Goal: Communication & Community: Answer question/provide support

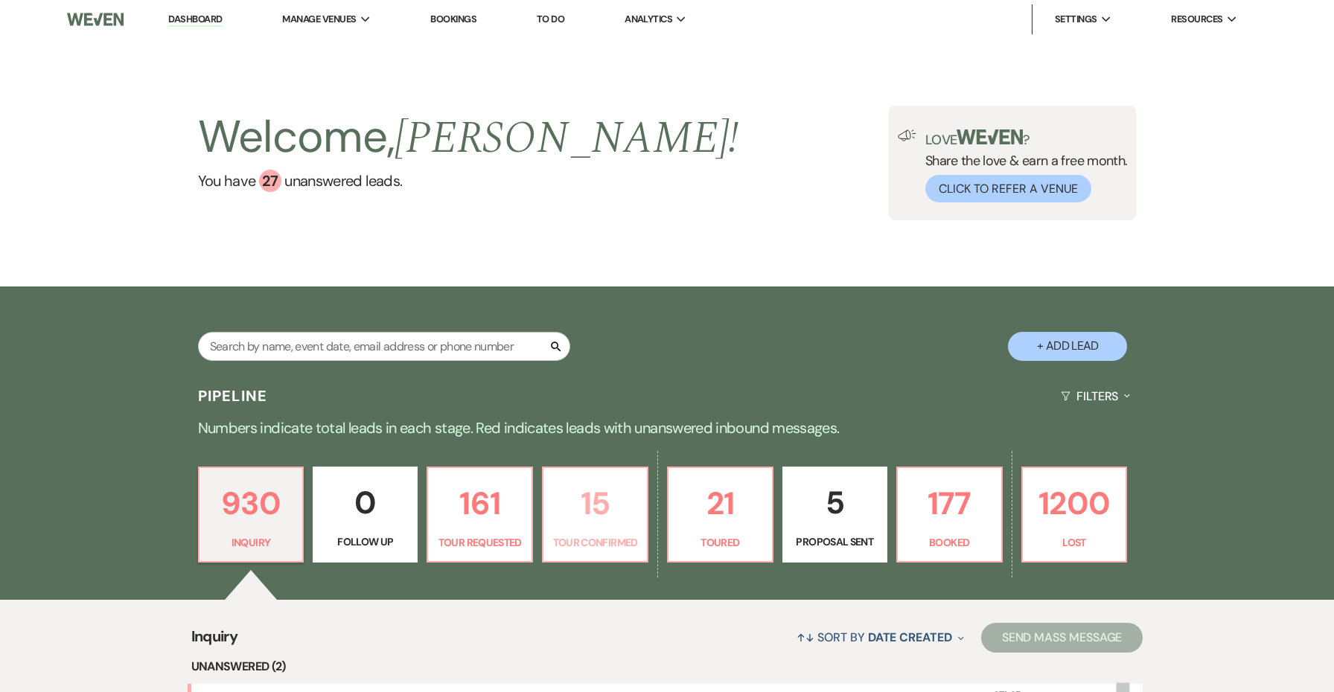
click at [628, 514] on p "15" at bounding box center [595, 504] width 86 height 50
select select "4"
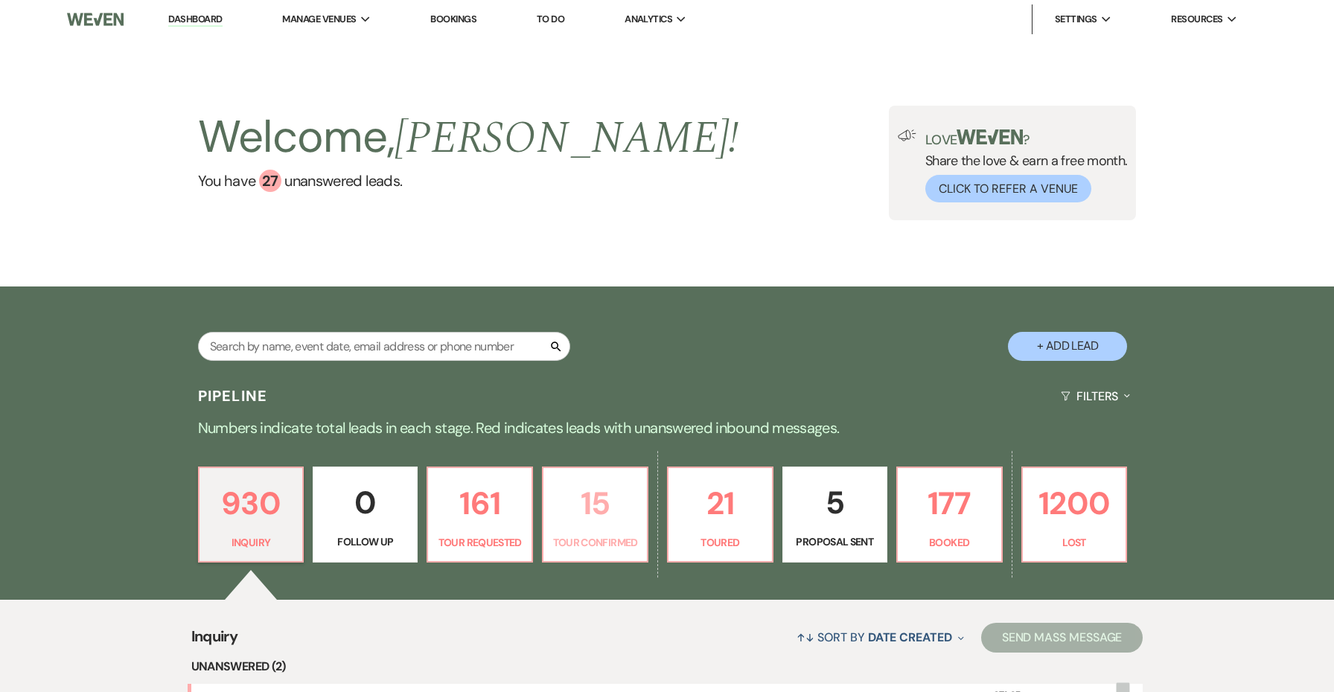
select select "4"
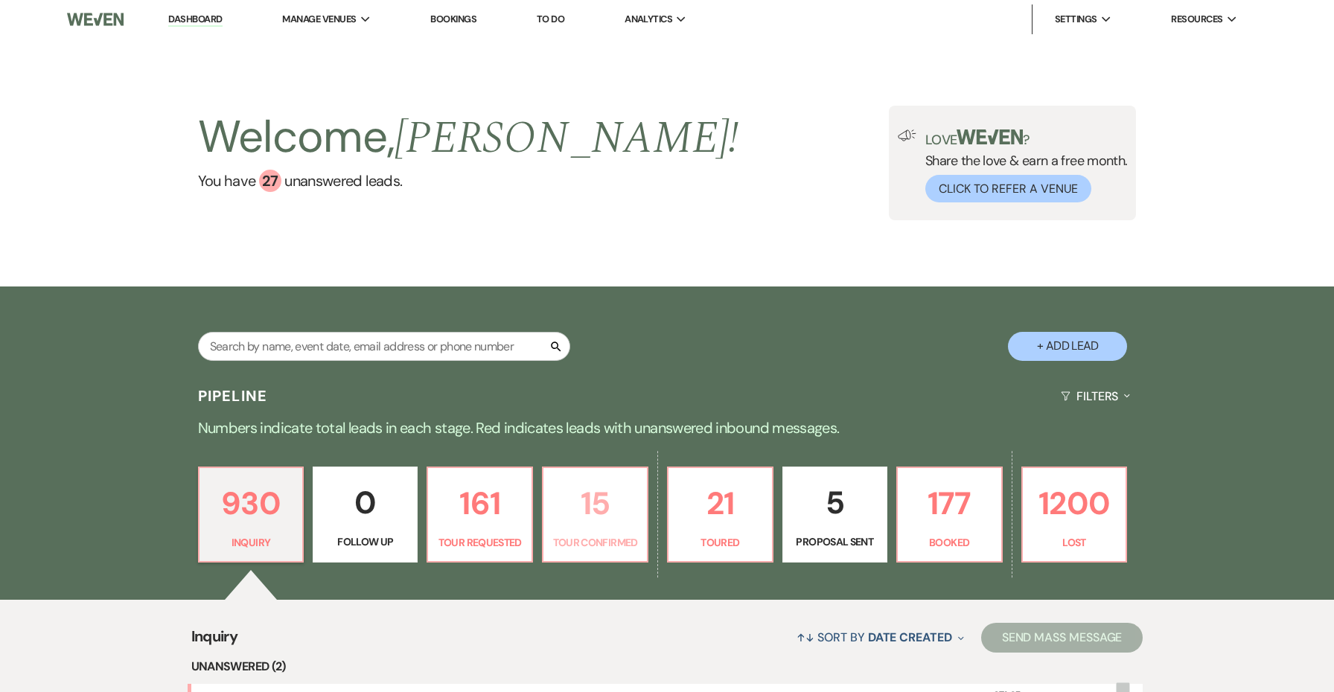
select select "4"
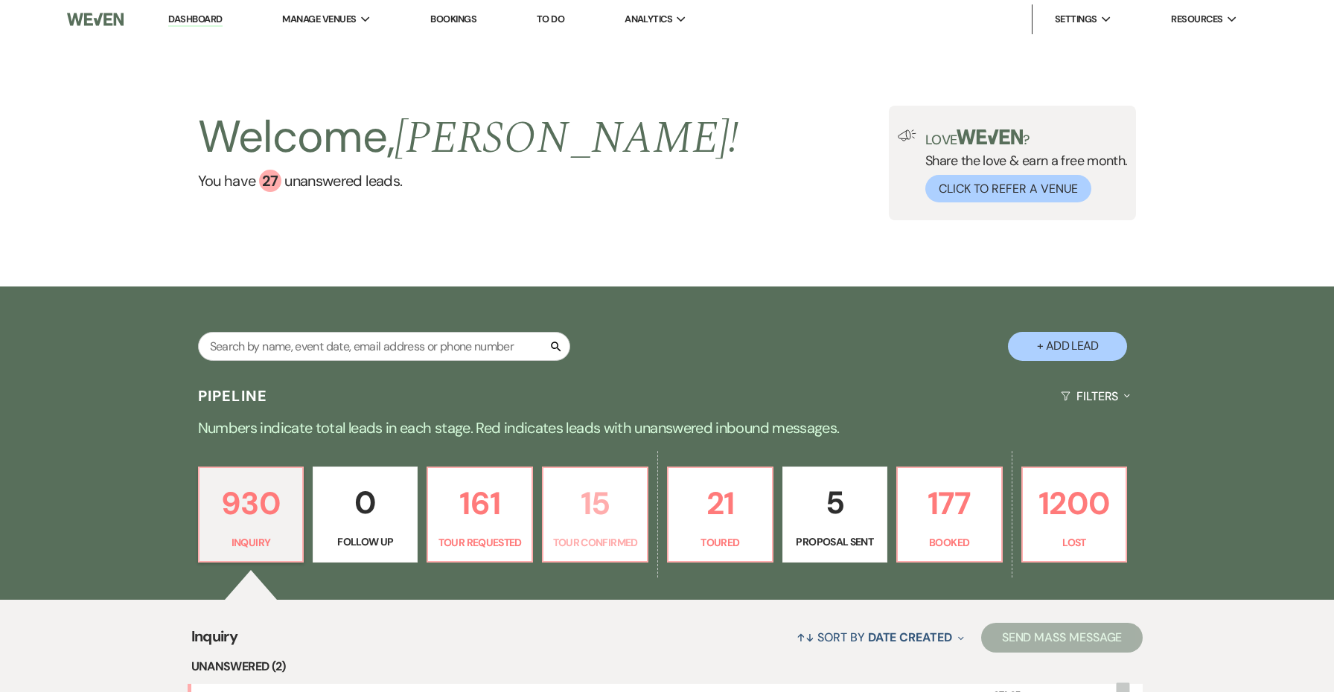
select select "4"
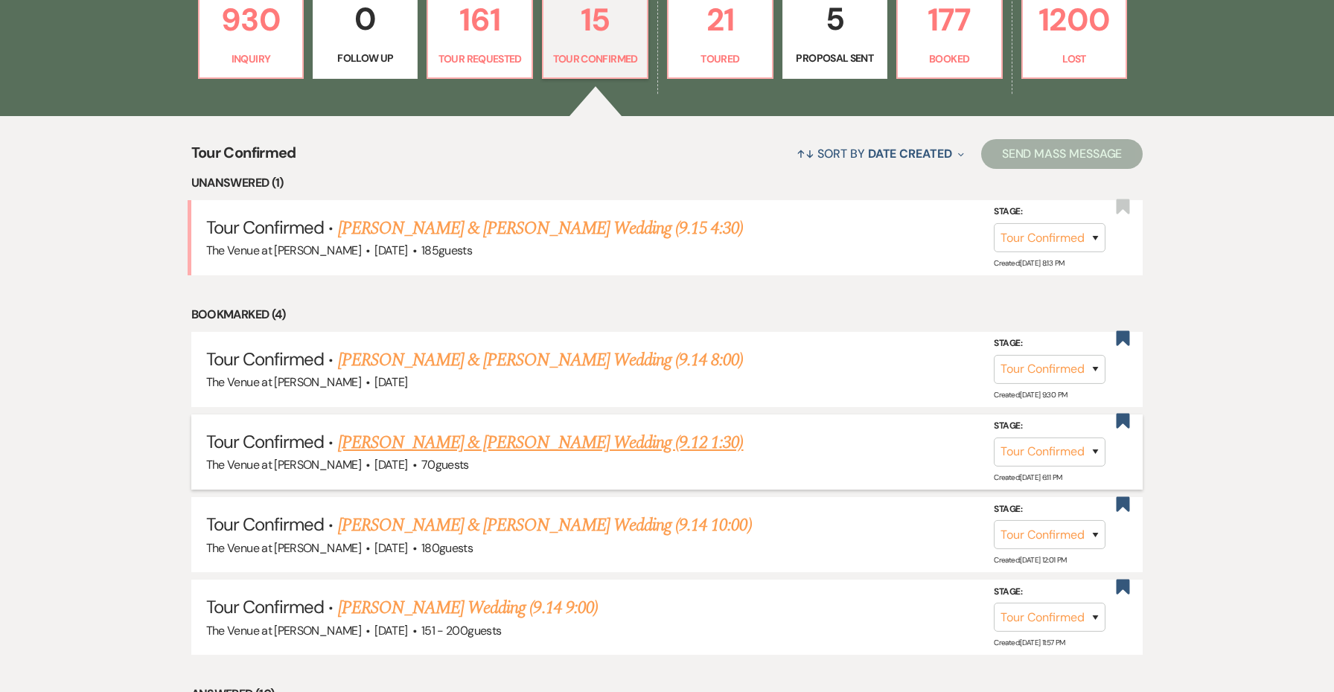
scroll to position [487, 0]
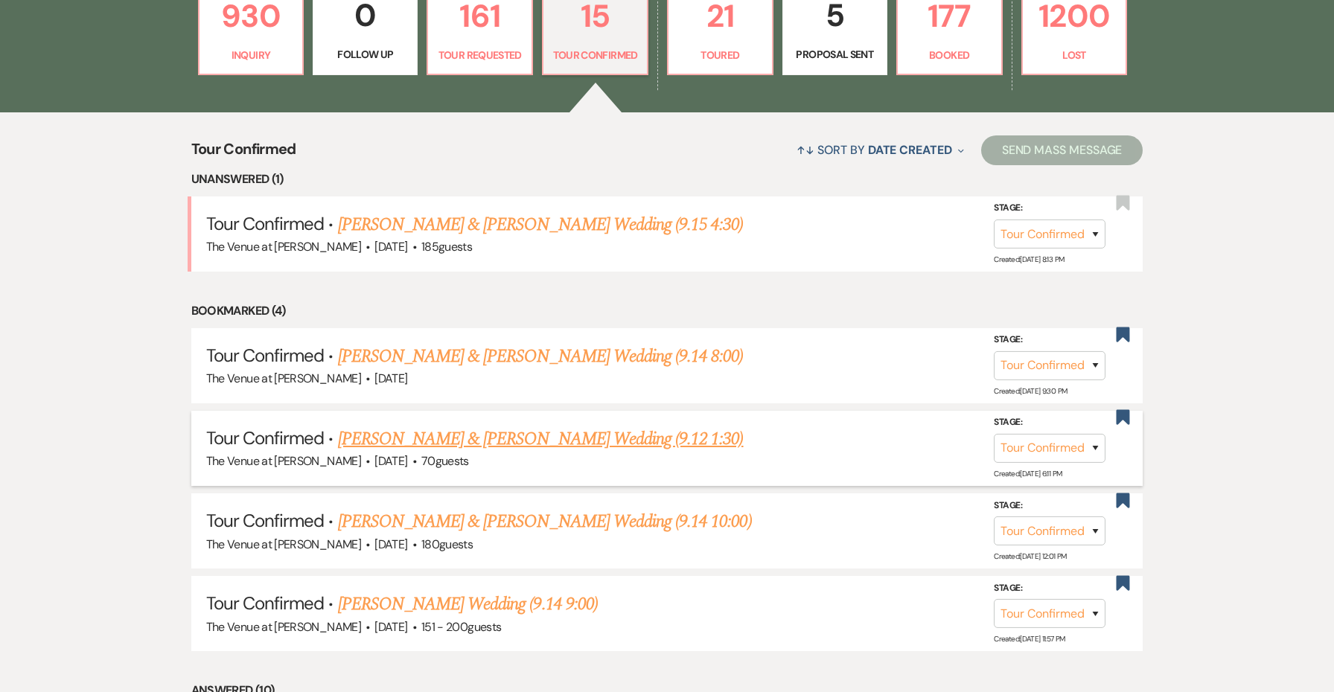
click at [511, 432] on link "[PERSON_NAME] & [PERSON_NAME] Wedding (9.12 1:30)" at bounding box center [541, 439] width 406 height 27
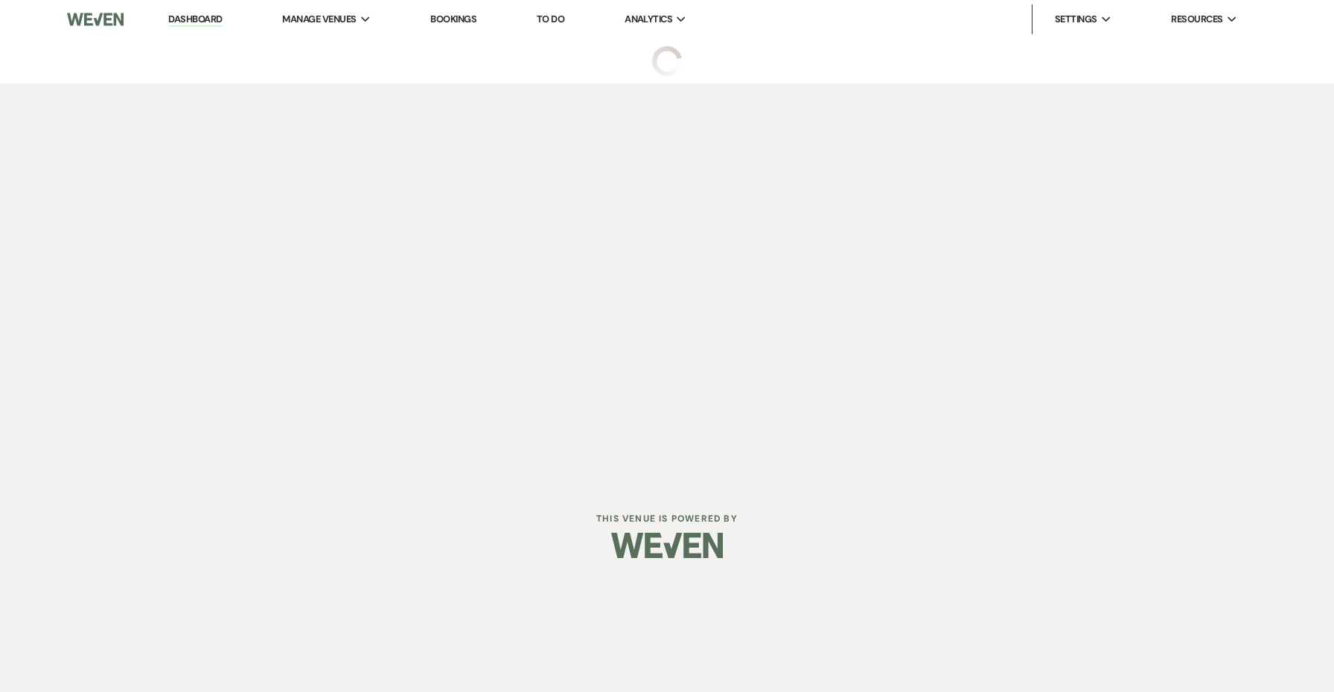
select select "4"
select select "5"
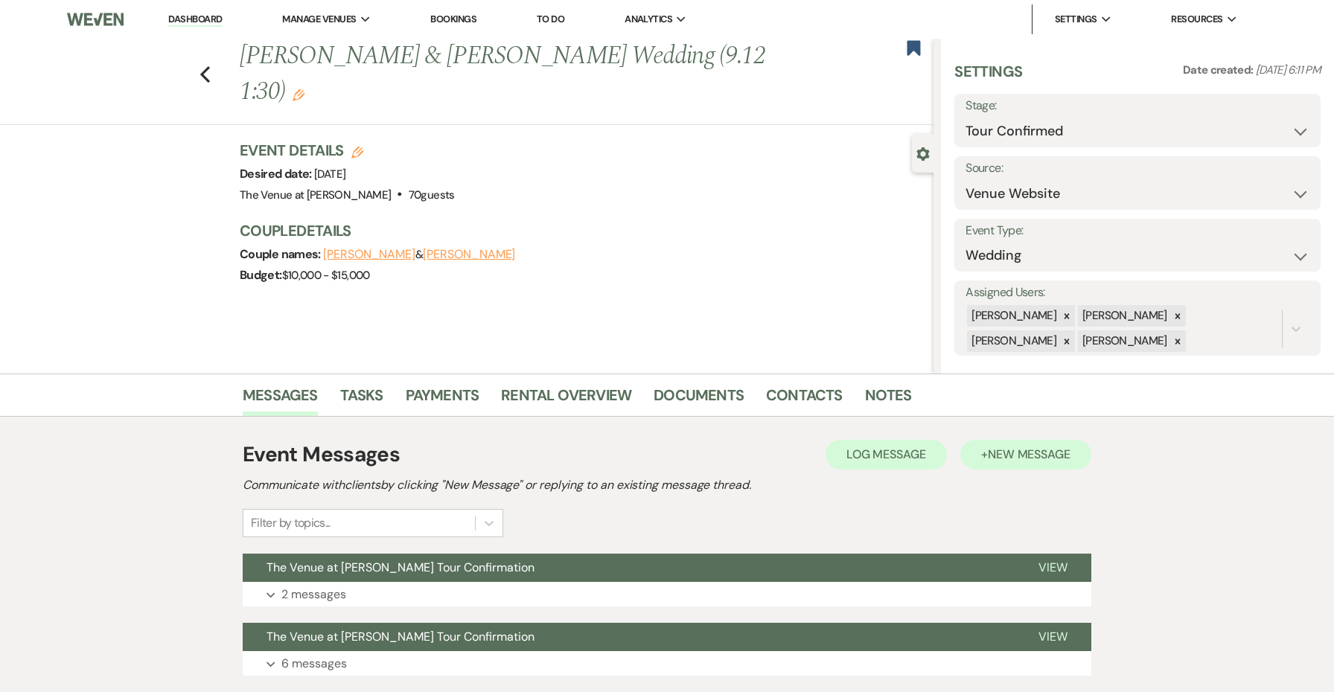
click at [1050, 453] on span "New Message" at bounding box center [1029, 455] width 83 height 16
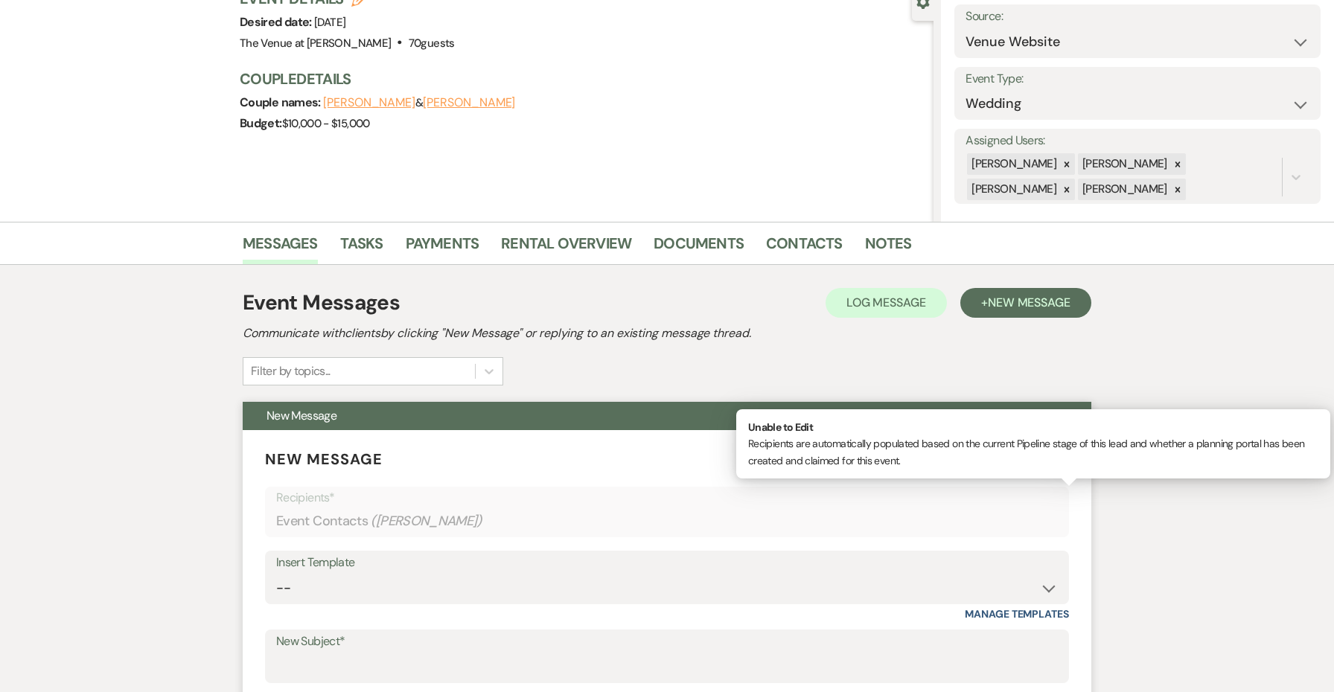
scroll to position [365, 0]
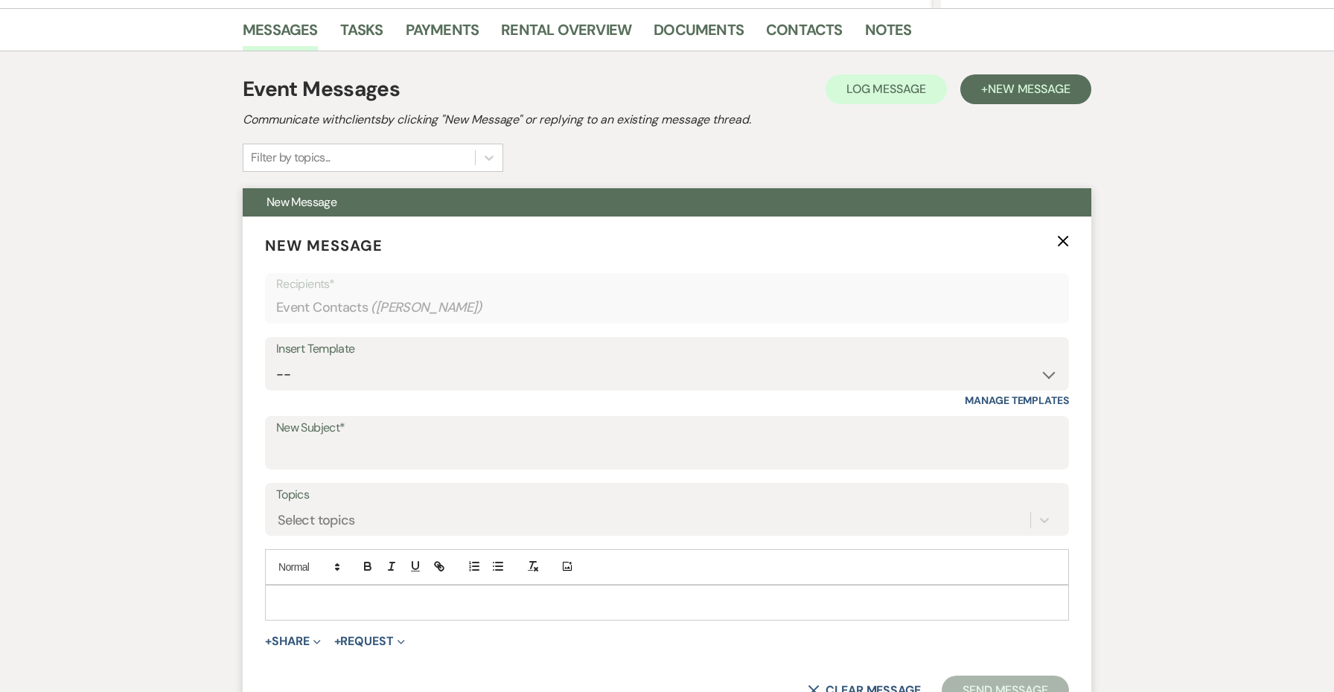
click at [345, 607] on p at bounding box center [667, 603] width 780 height 16
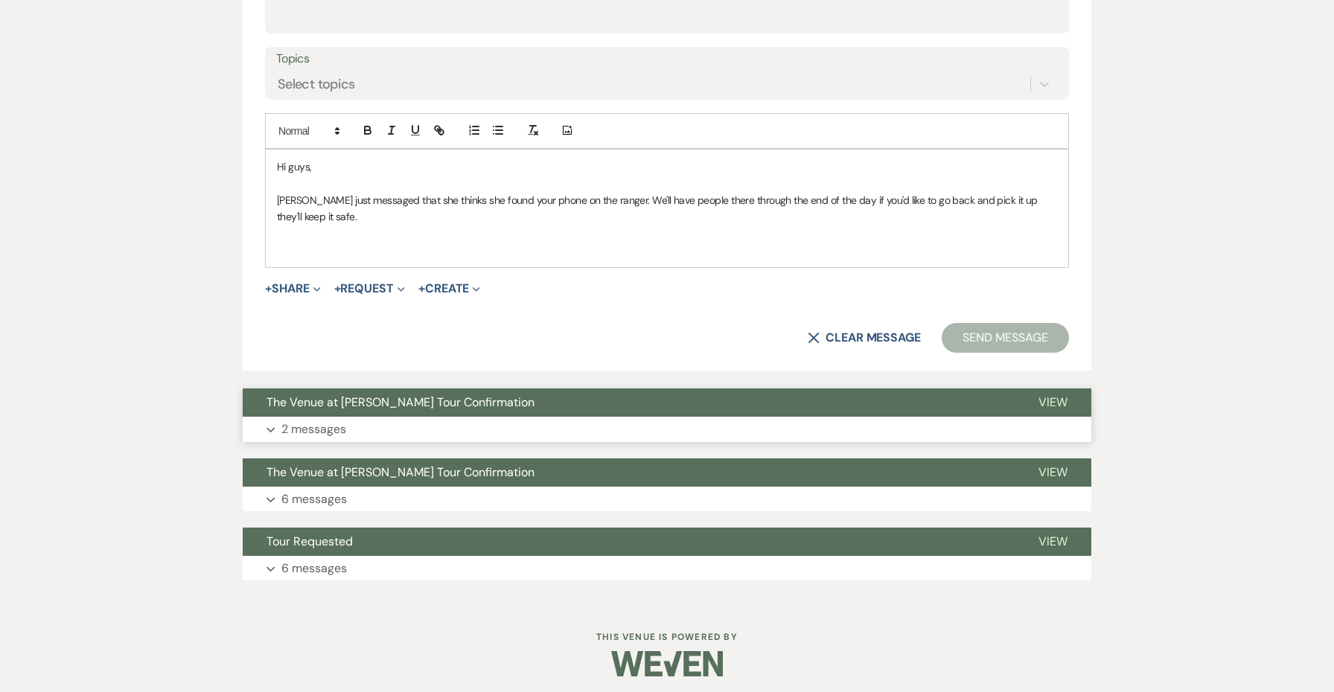
click at [294, 420] on p "2 messages" at bounding box center [313, 429] width 65 height 19
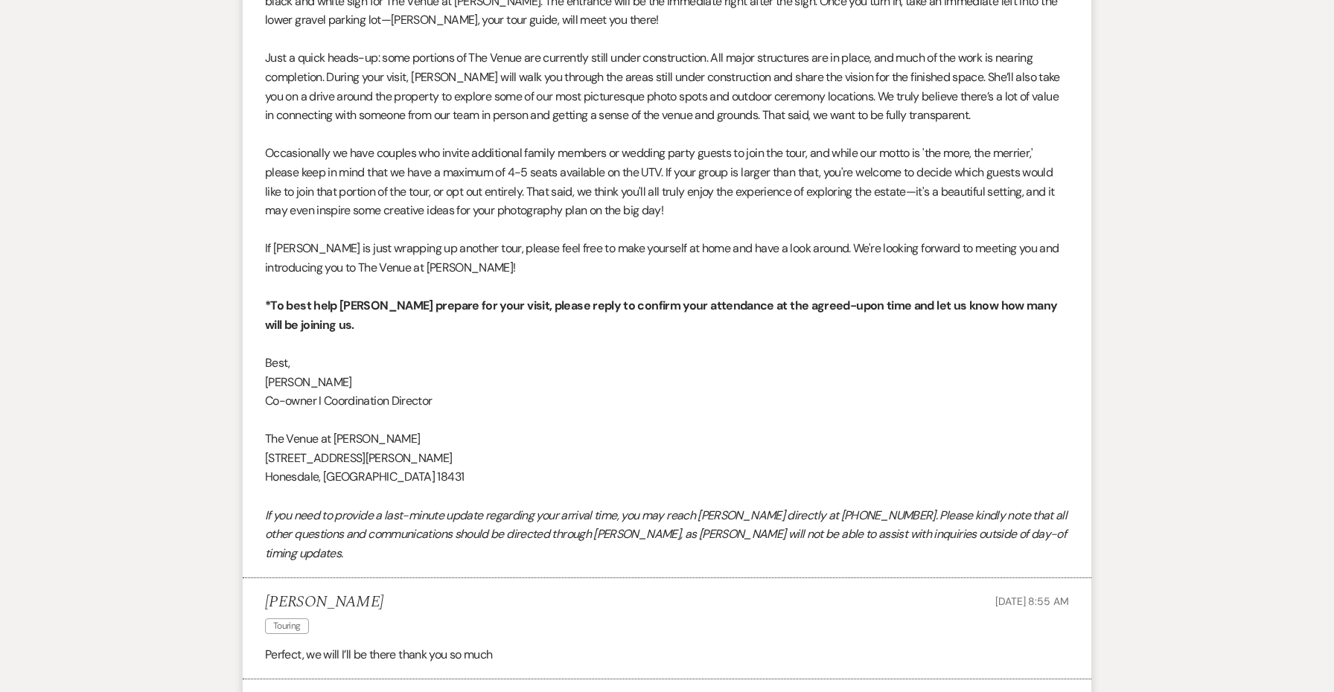
scroll to position [1466, 0]
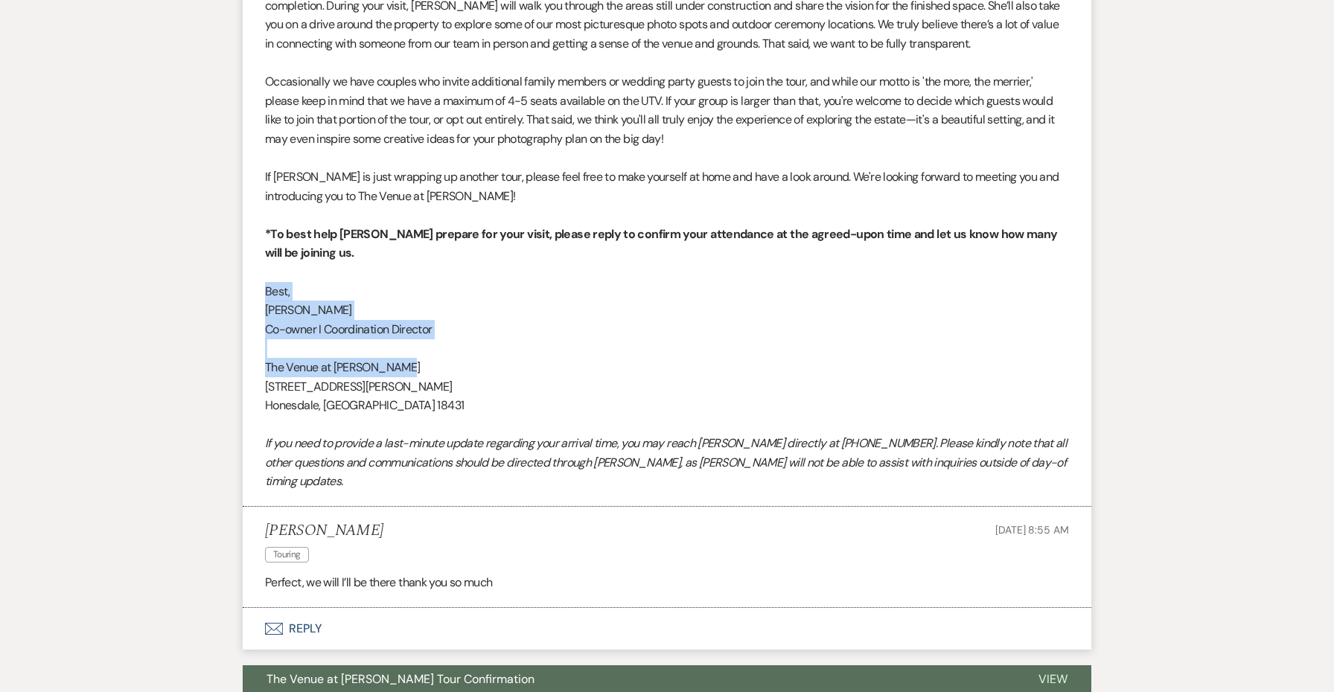
copy div "Best, [PERSON_NAME] I Coordination Director The Venue at [PERSON_NAME]"
drag, startPoint x: 415, startPoint y: 348, endPoint x: 203, endPoint y: 270, distance: 225.1
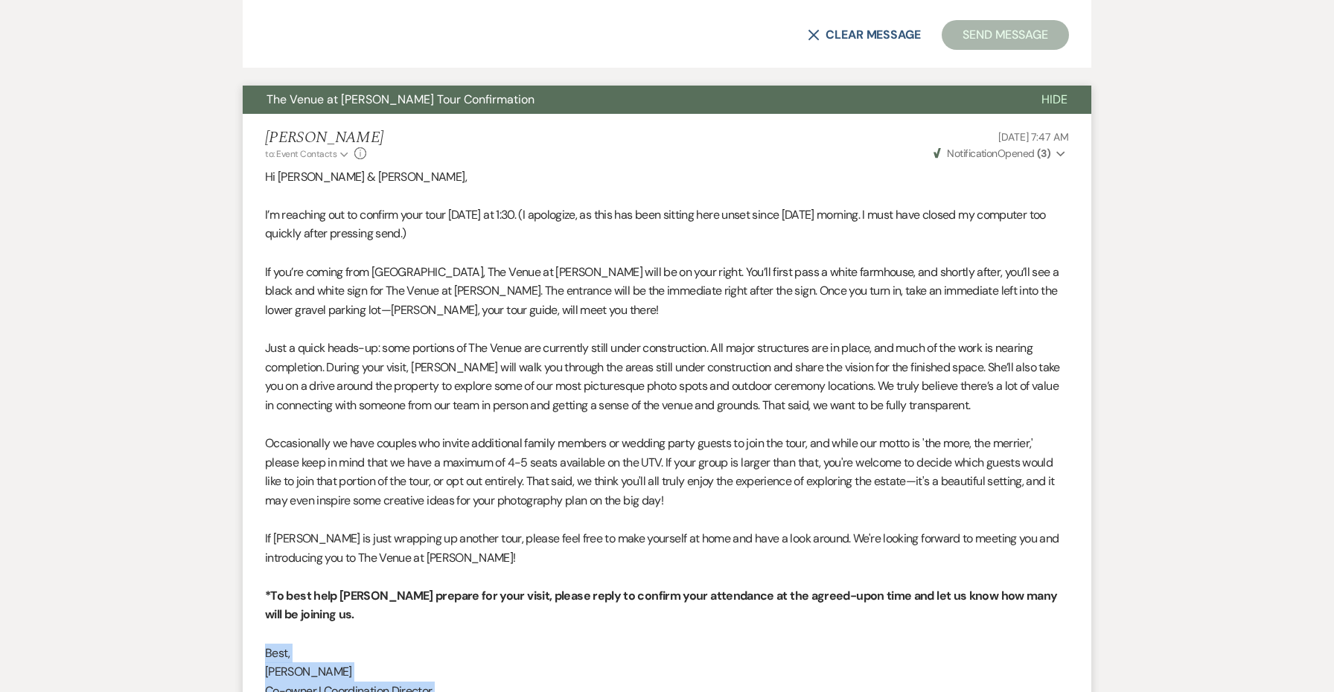
scroll to position [829, 0]
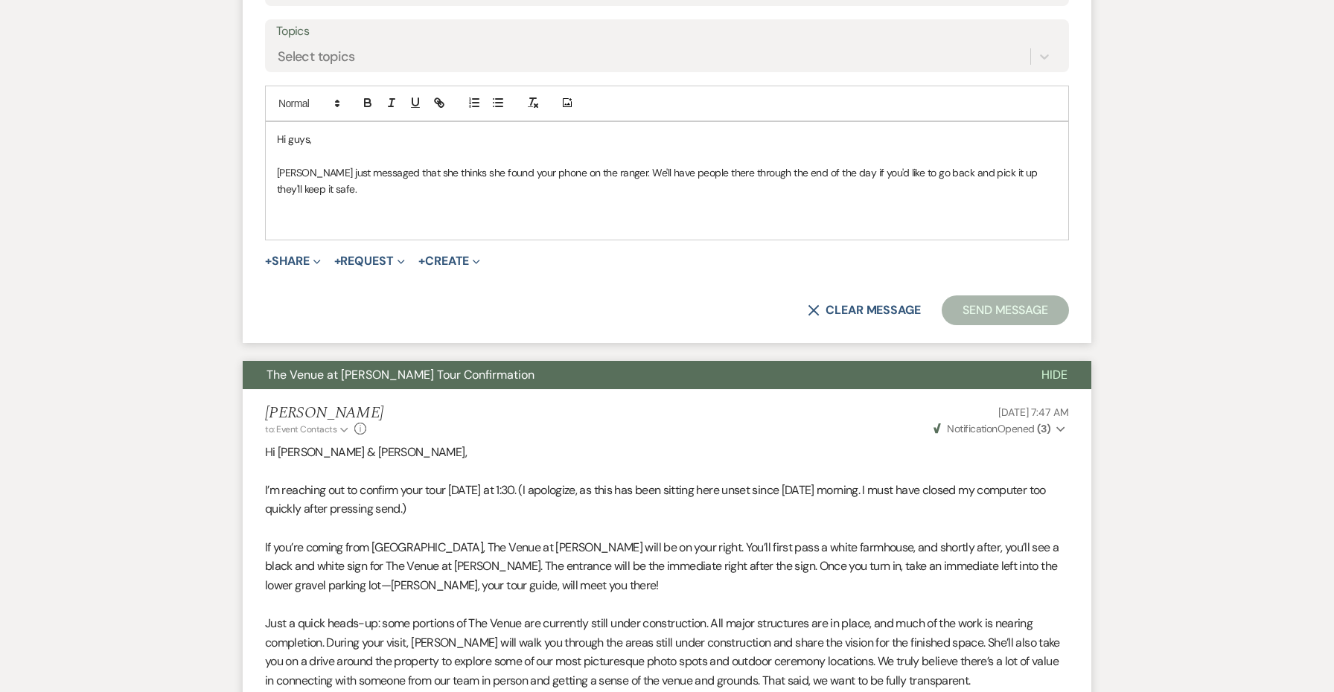
click at [306, 232] on div "Hi guys, [PERSON_NAME] just messaged that she thinks she found your phone on th…" at bounding box center [667, 181] width 802 height 118
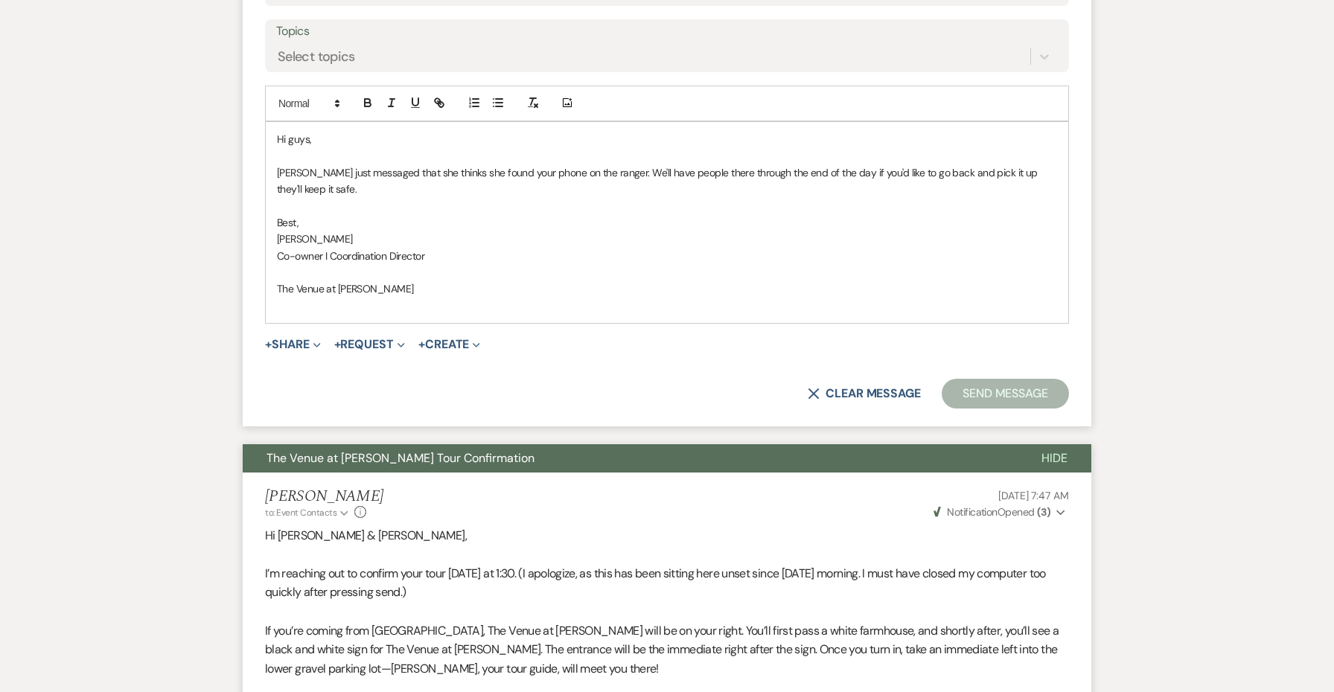
click at [302, 270] on p at bounding box center [667, 272] width 780 height 16
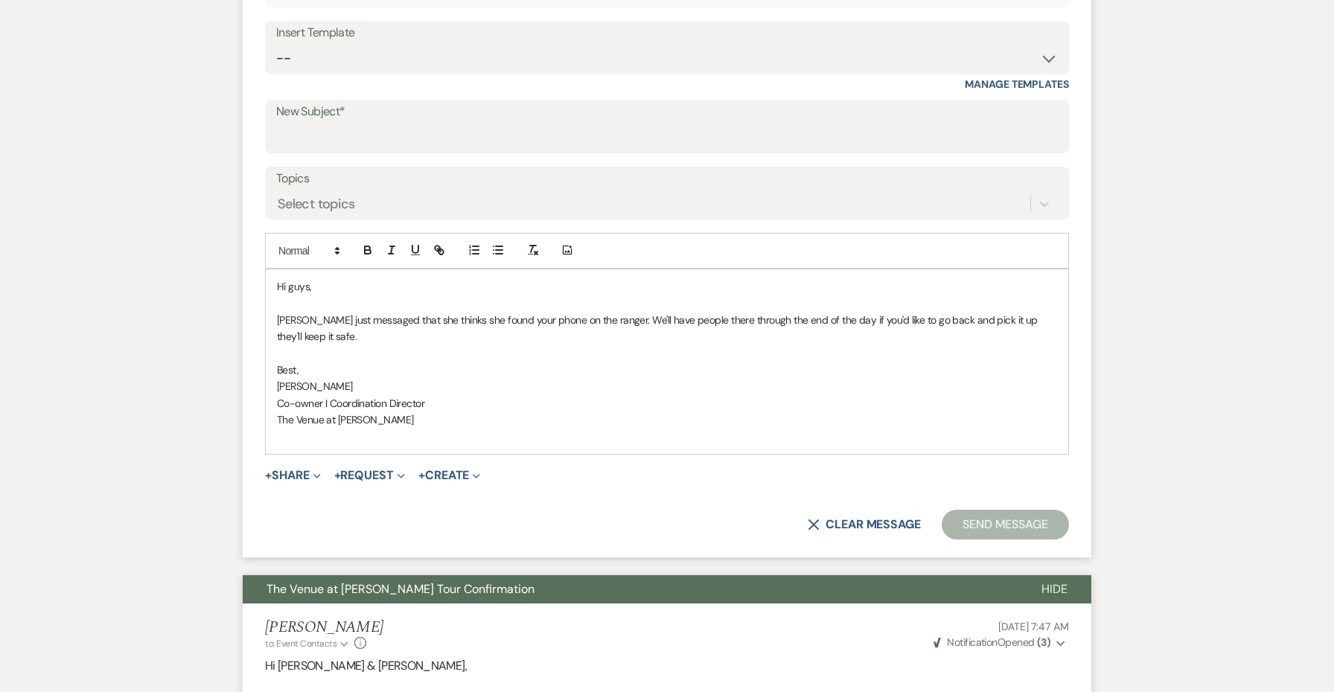
scroll to position [667, 0]
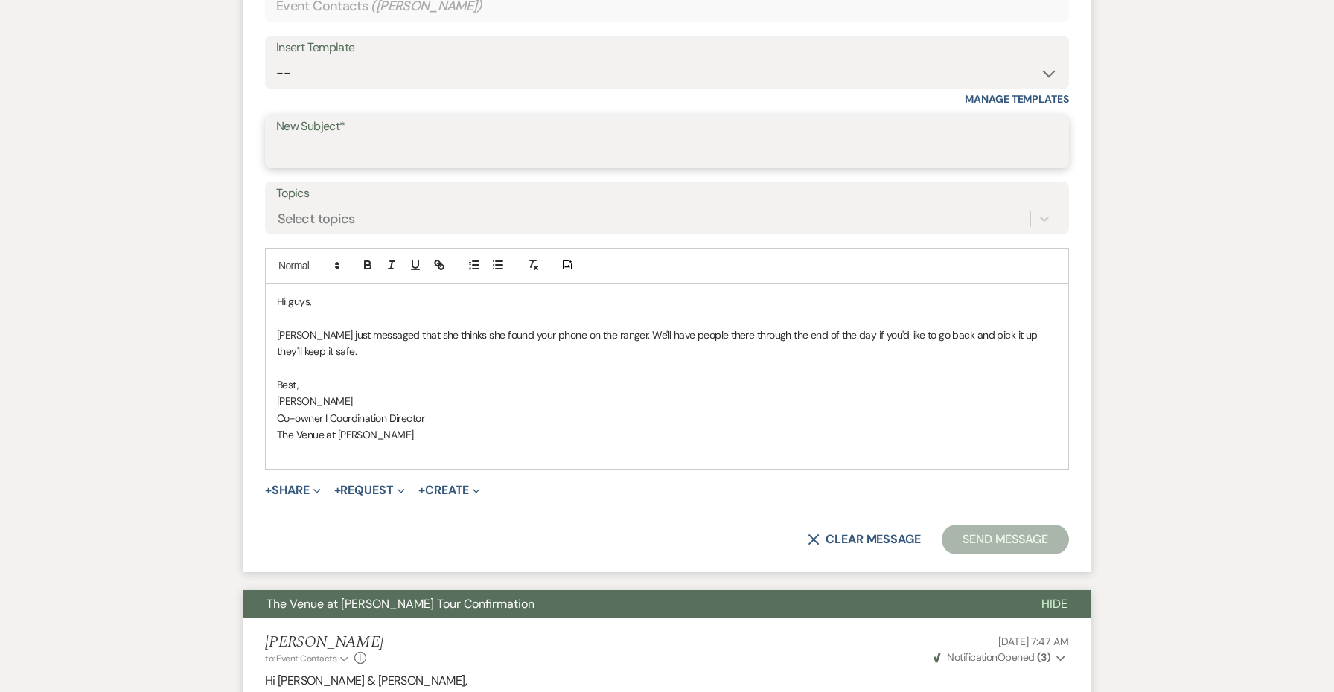
click at [574, 156] on input "New Subject*" at bounding box center [666, 152] width 781 height 29
type input "F"
type input "Phone Found"
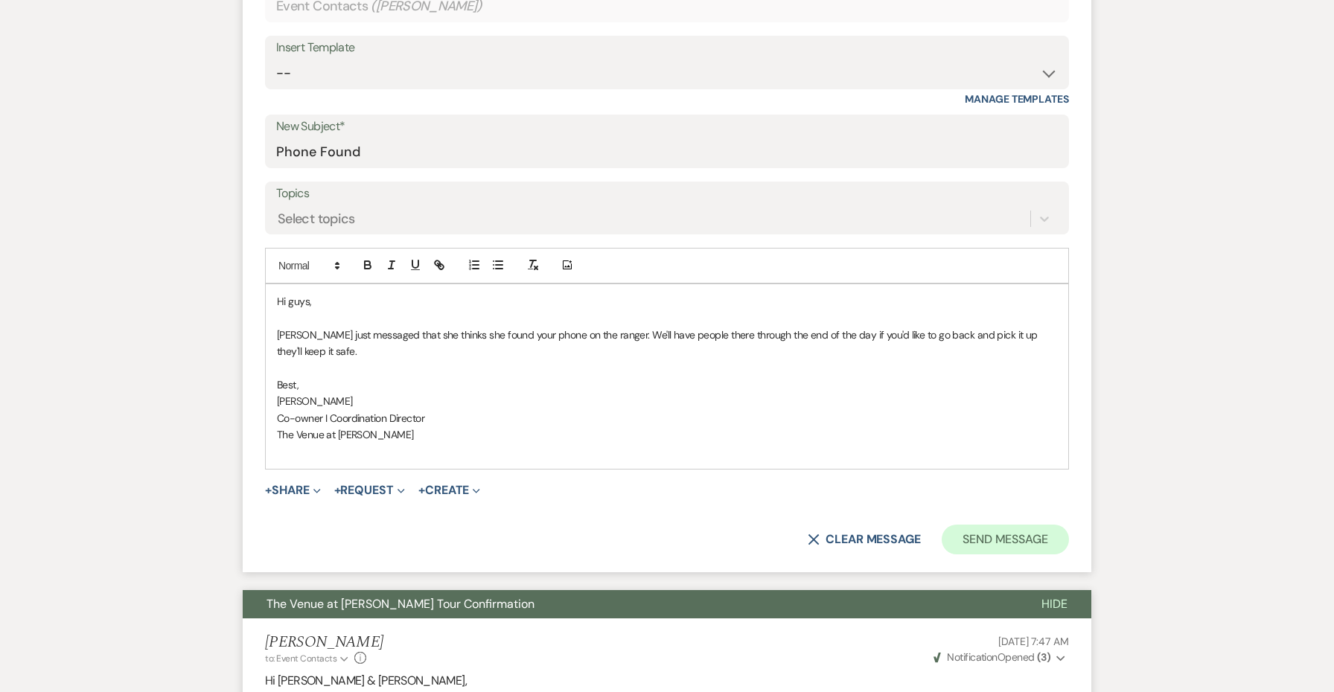
click at [1032, 534] on button "Send Message" at bounding box center [1004, 540] width 127 height 30
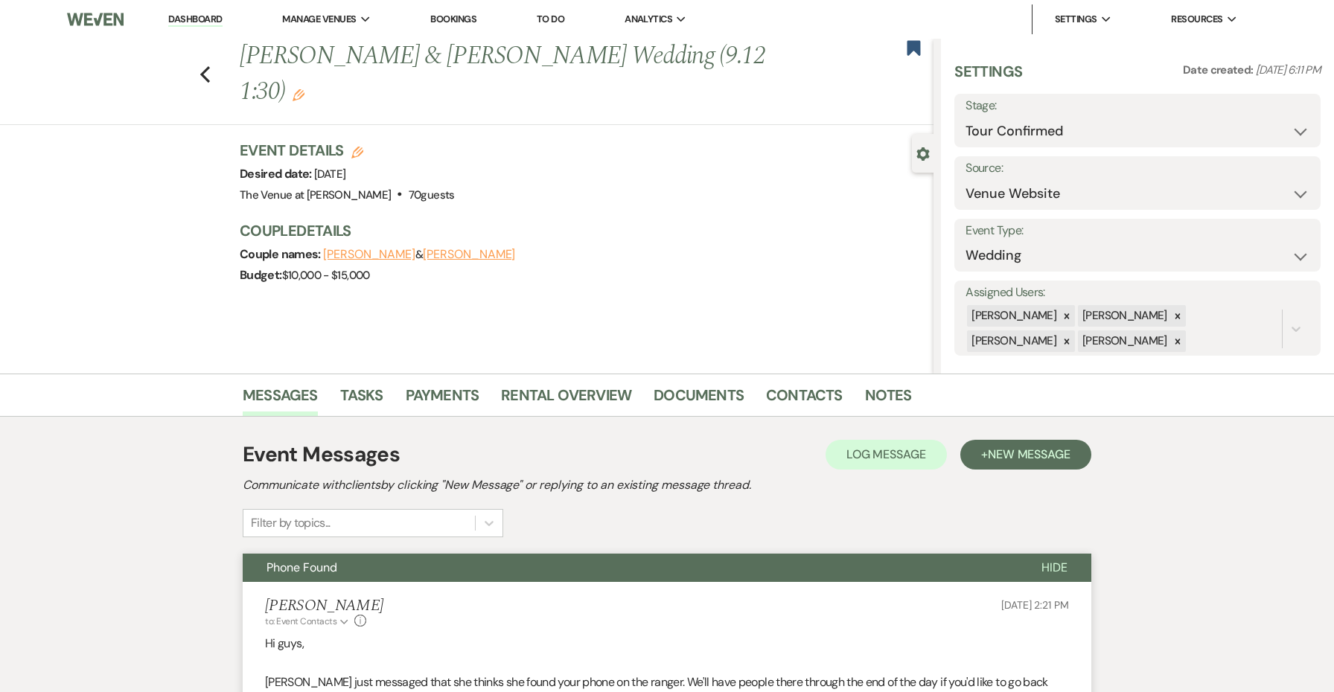
scroll to position [0, 0]
click at [1011, 456] on span "New Message" at bounding box center [1029, 455] width 83 height 16
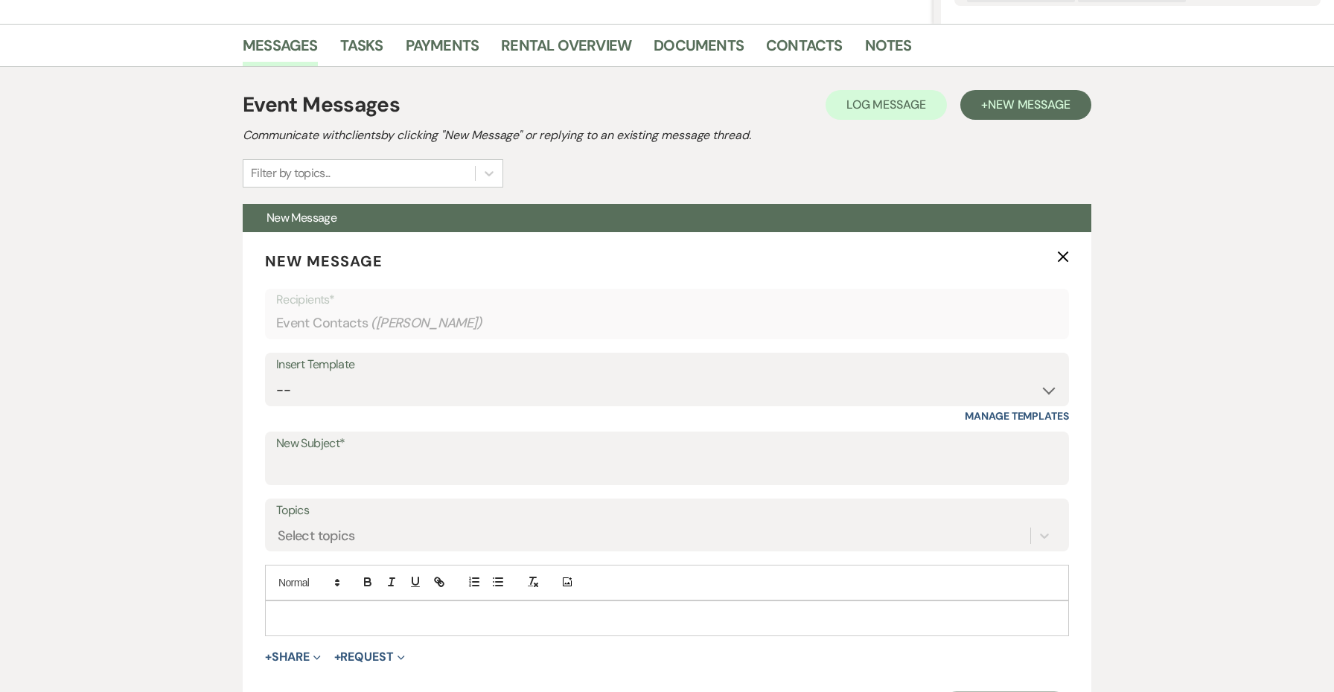
scroll to position [522, 0]
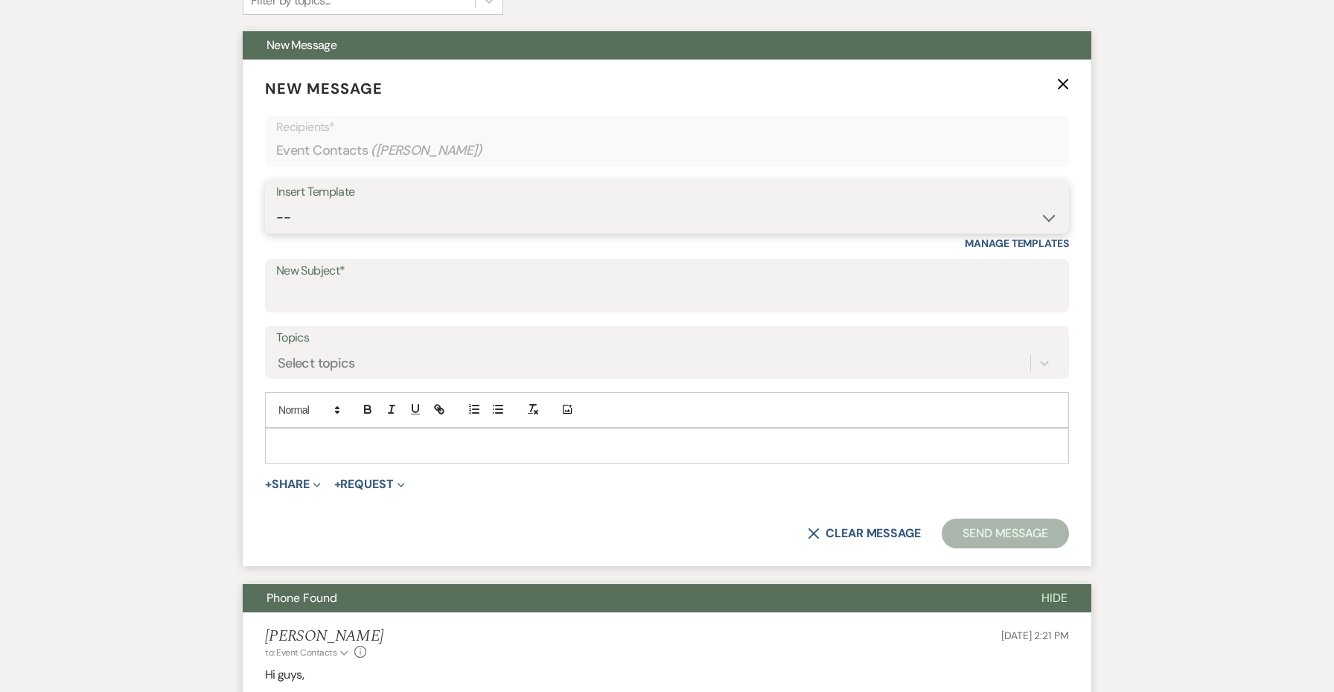
select select "4326"
type input "The Venue at [PERSON_NAME] Tour Follow-Up"
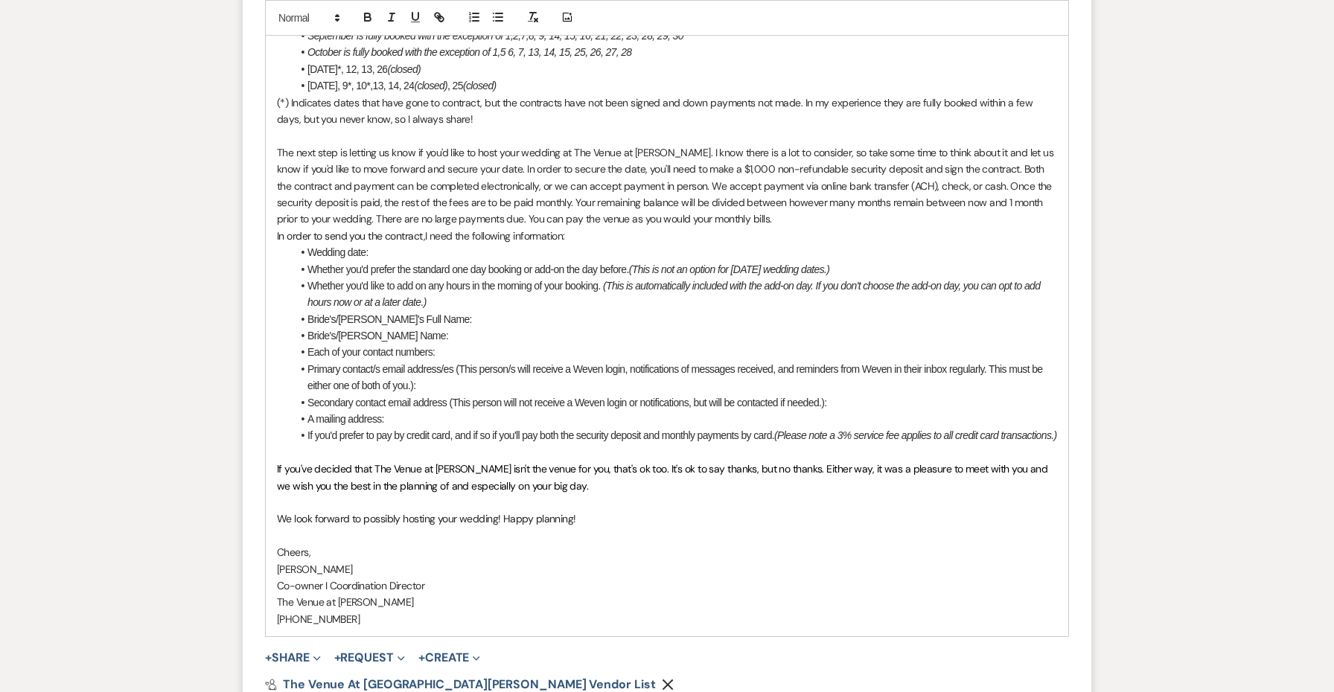
scroll to position [1730, 0]
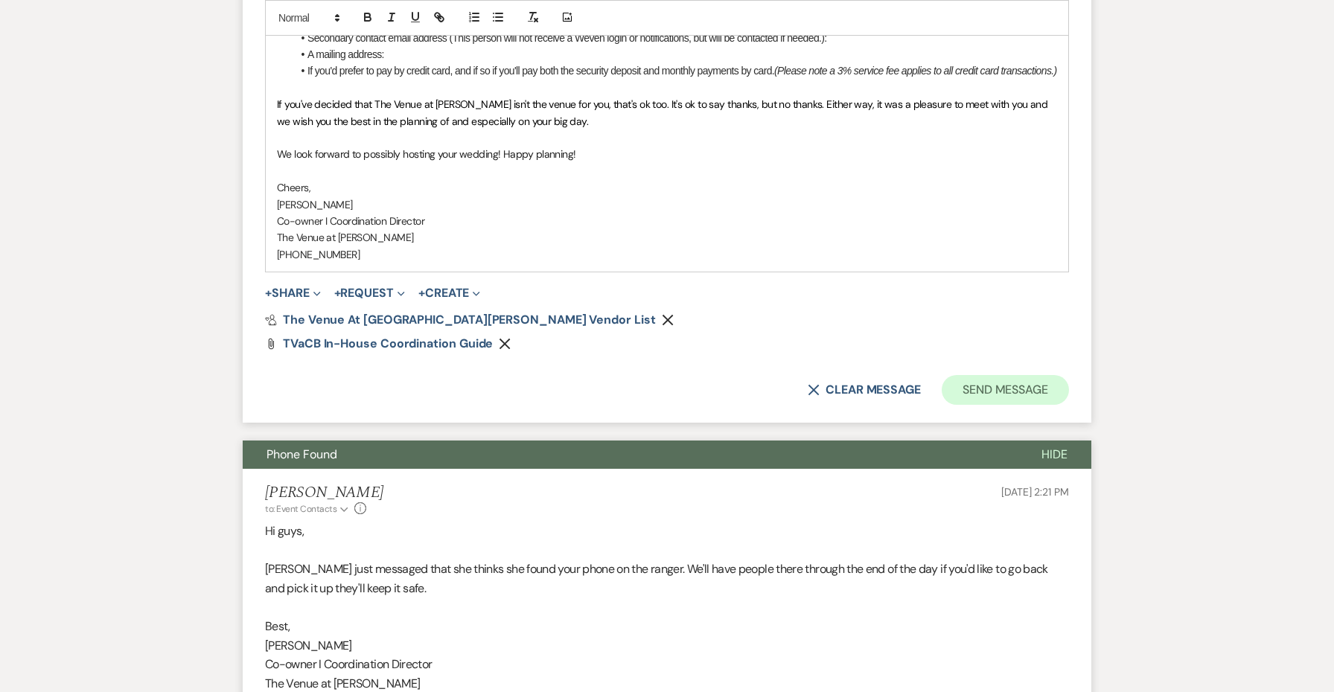
click at [978, 385] on button "Send Message" at bounding box center [1004, 390] width 127 height 30
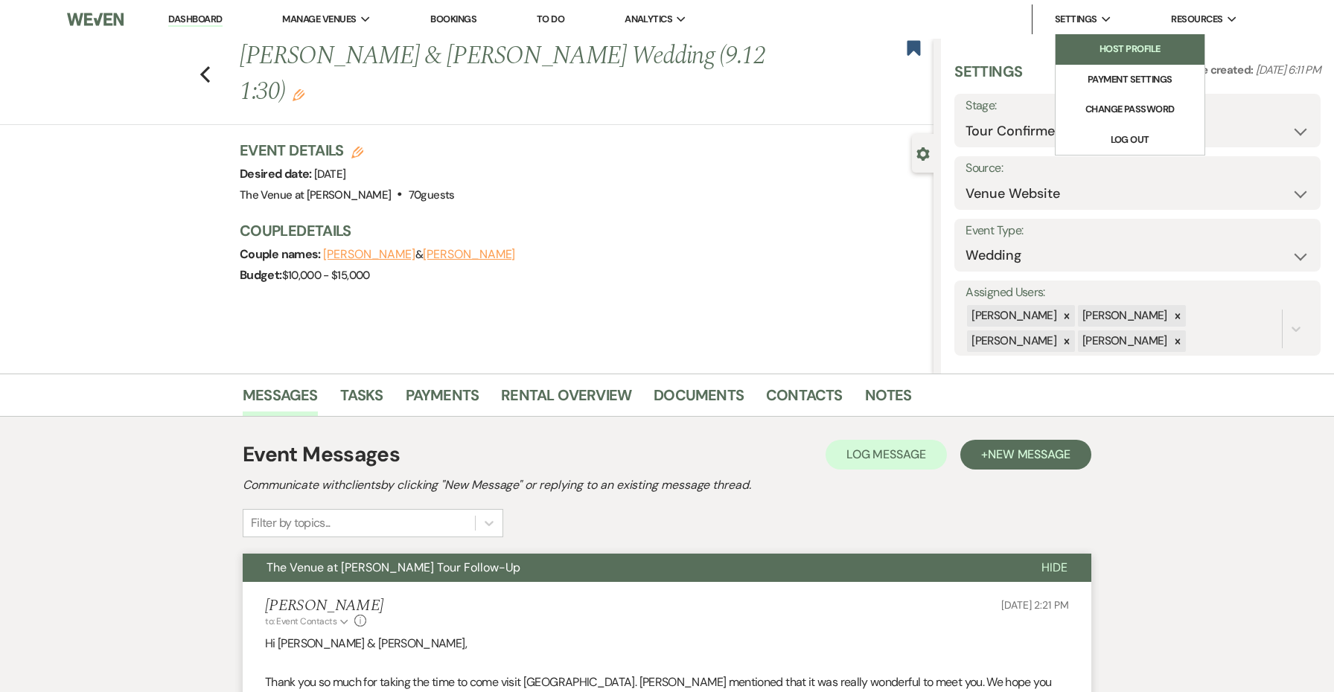
scroll to position [0, 0]
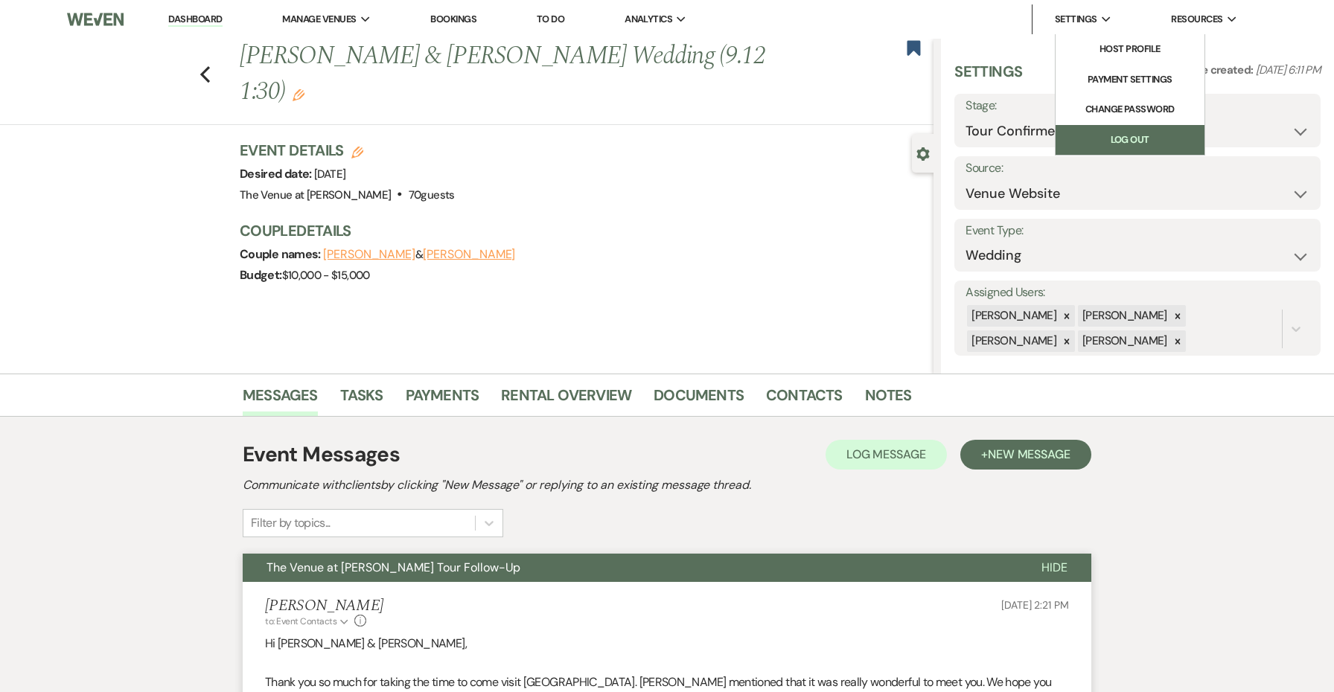
click at [1101, 132] on link "Log Out" at bounding box center [1129, 140] width 149 height 30
